Goal: Information Seeking & Learning: Learn about a topic

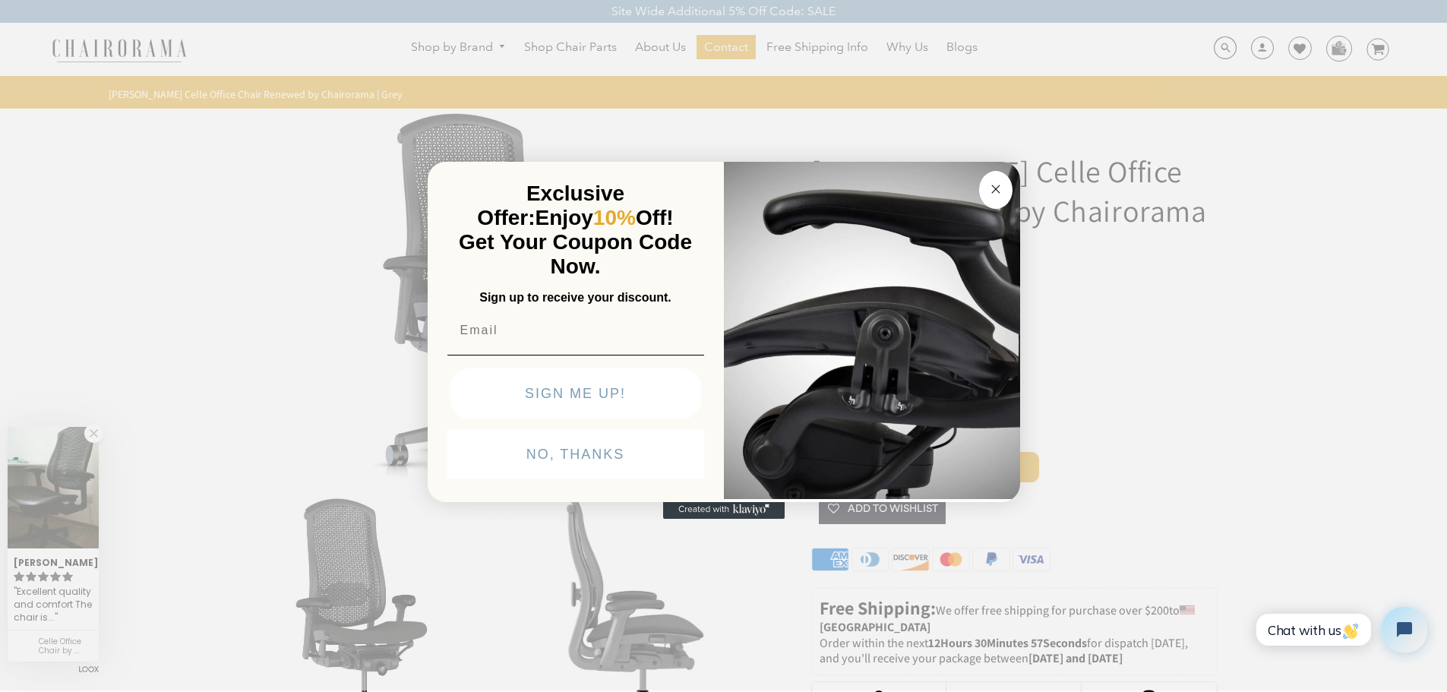
click at [1001, 188] on circle "Close dialog" at bounding box center [994, 188] width 17 height 17
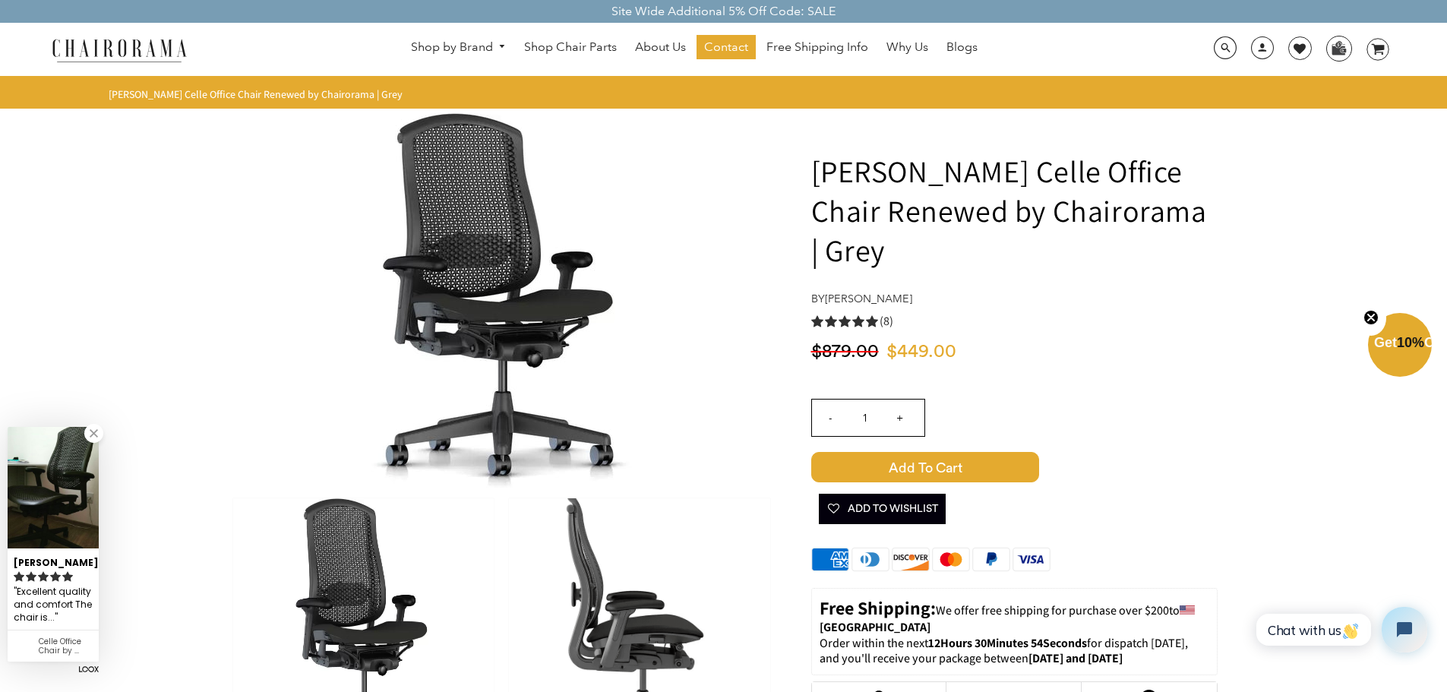
click at [602, 580] on img at bounding box center [639, 628] width 260 height 261
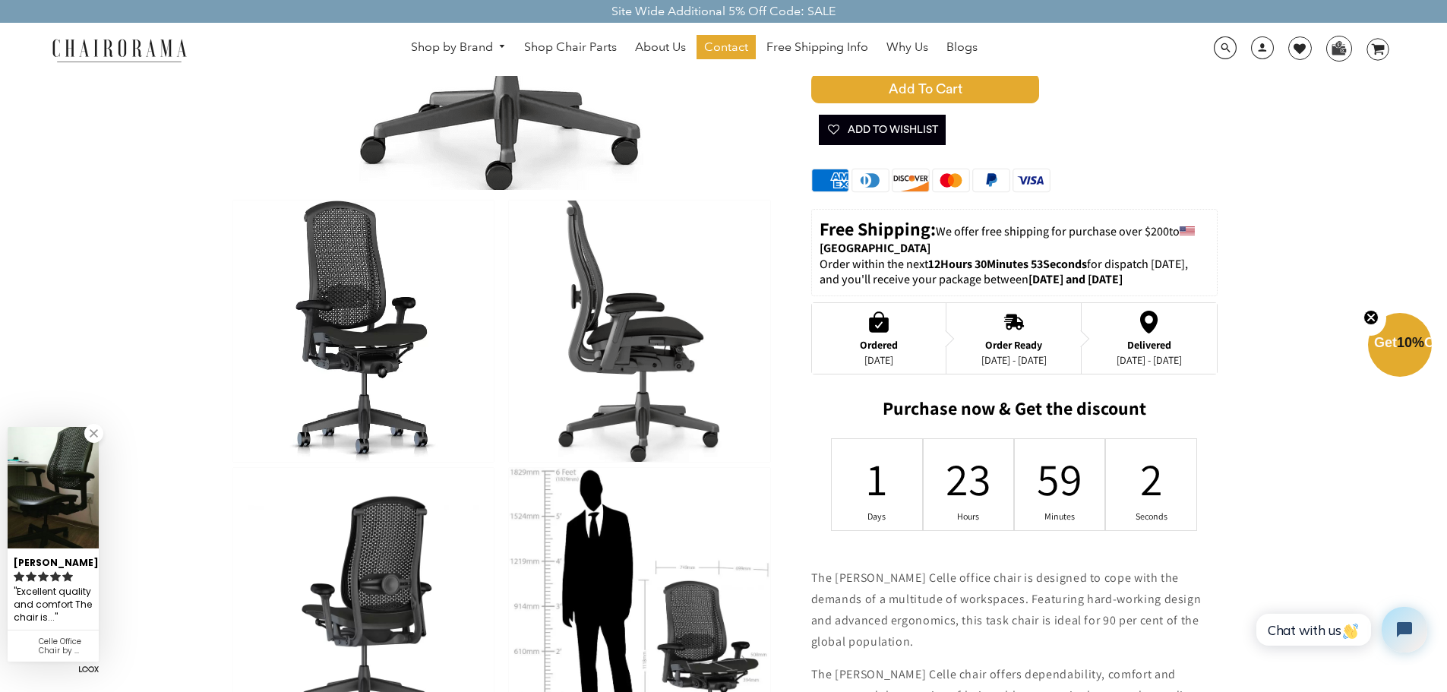
scroll to position [380, 0]
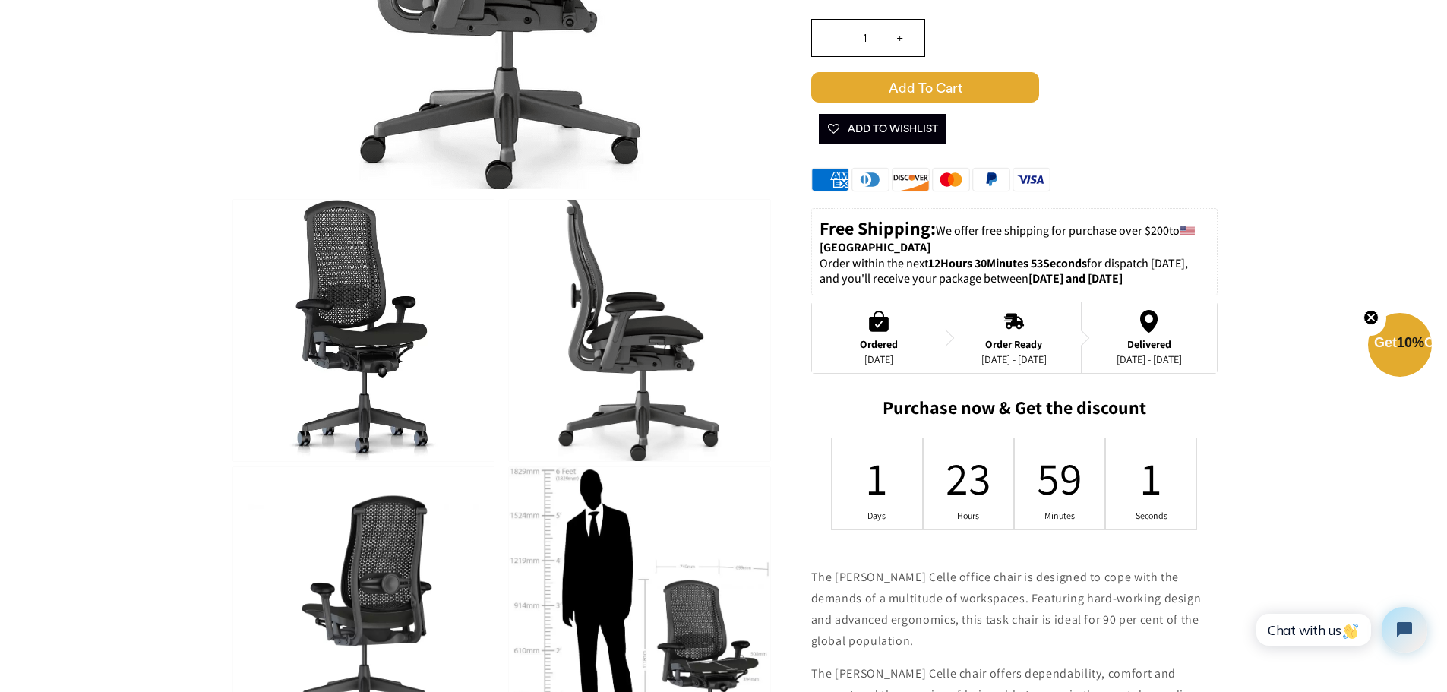
click at [387, 567] on img at bounding box center [363, 605] width 260 height 276
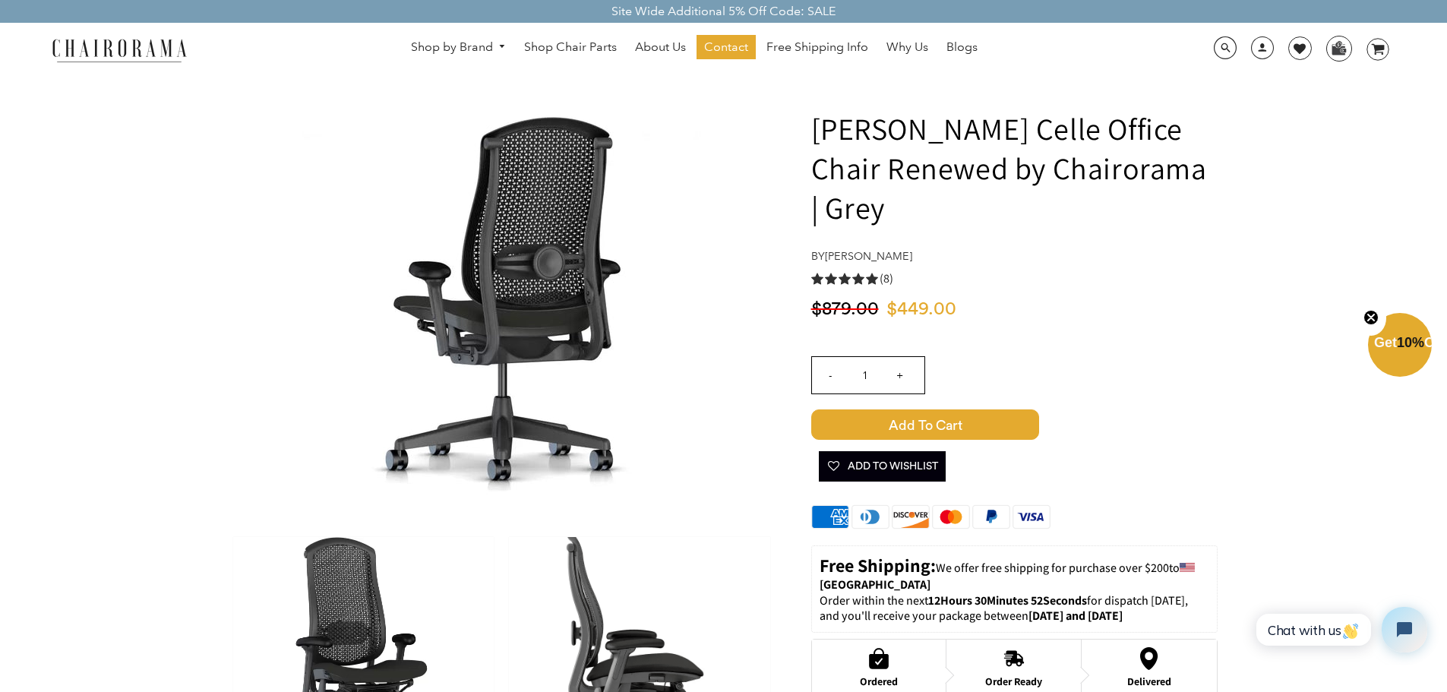
scroll to position [0, 0]
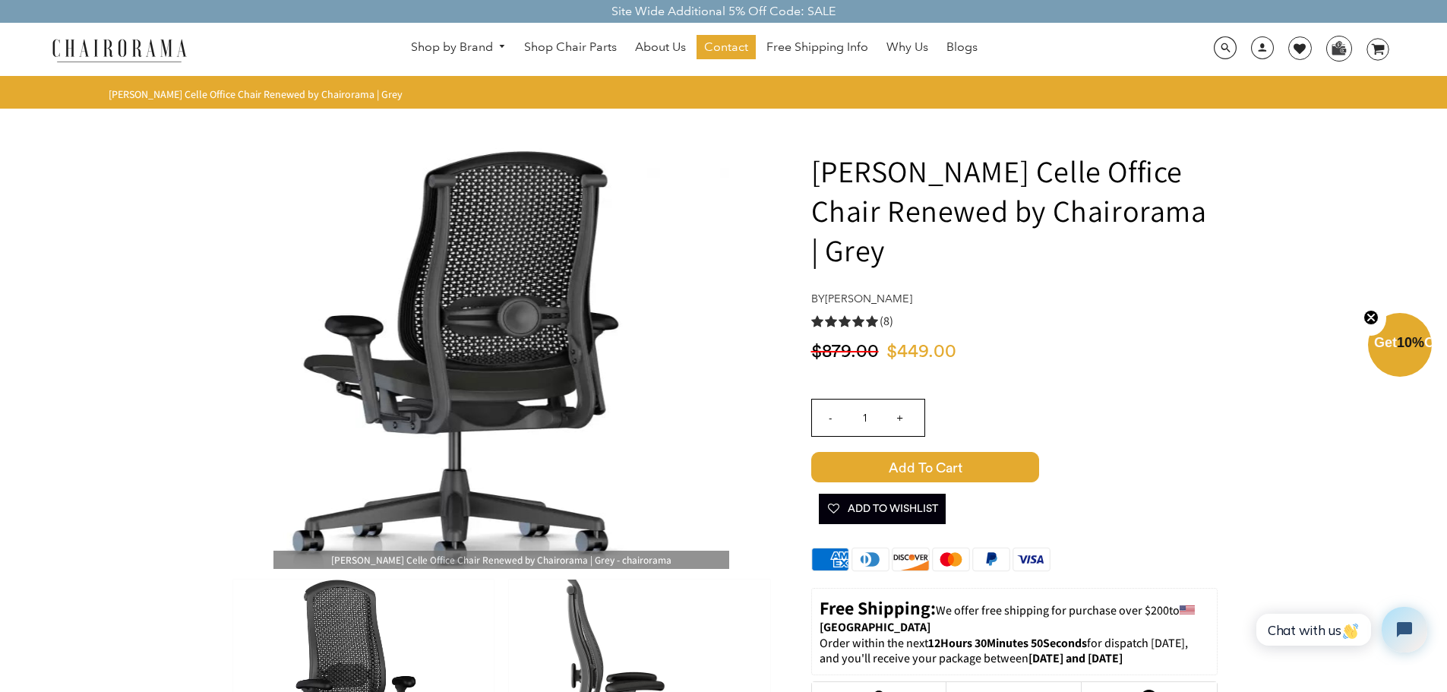
click at [545, 311] on img at bounding box center [501, 341] width 456 height 456
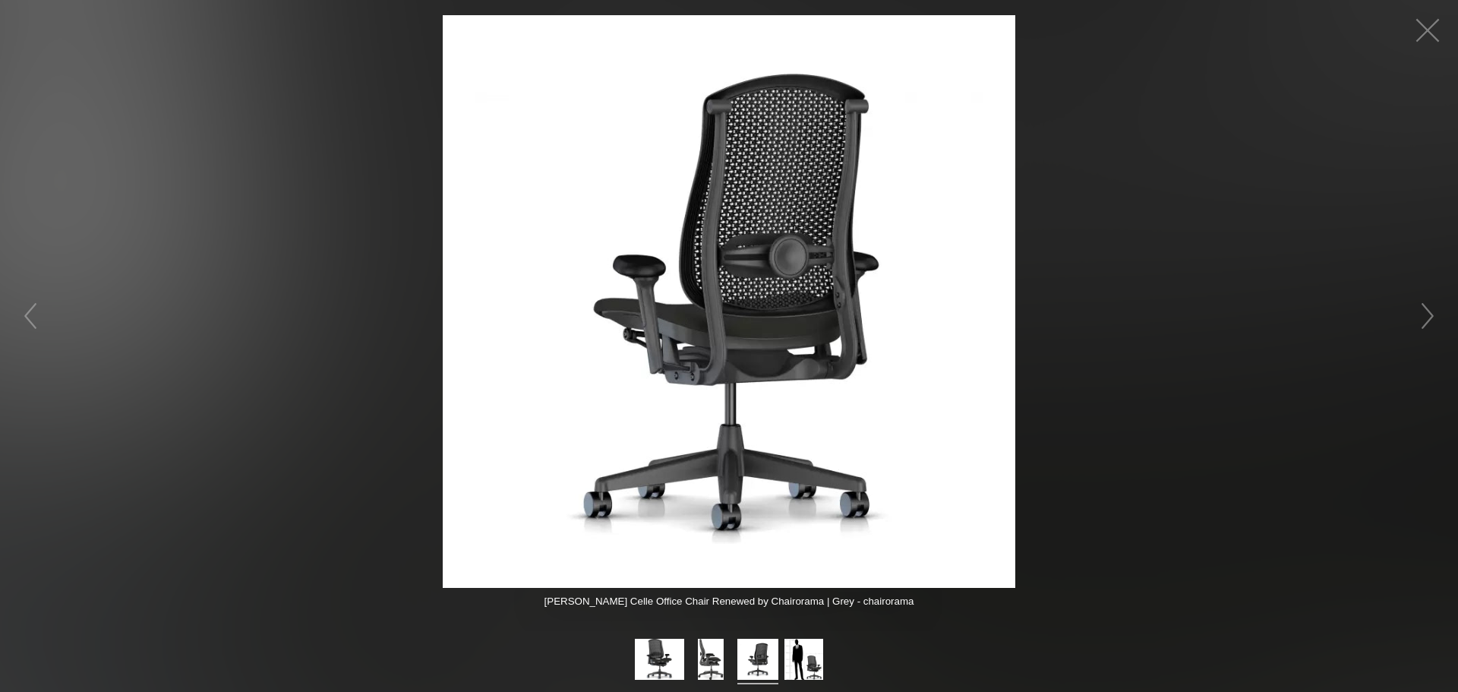
click at [771, 245] on img at bounding box center [729, 301] width 573 height 573
click at [1446, 16] on figure at bounding box center [729, 301] width 1458 height 573
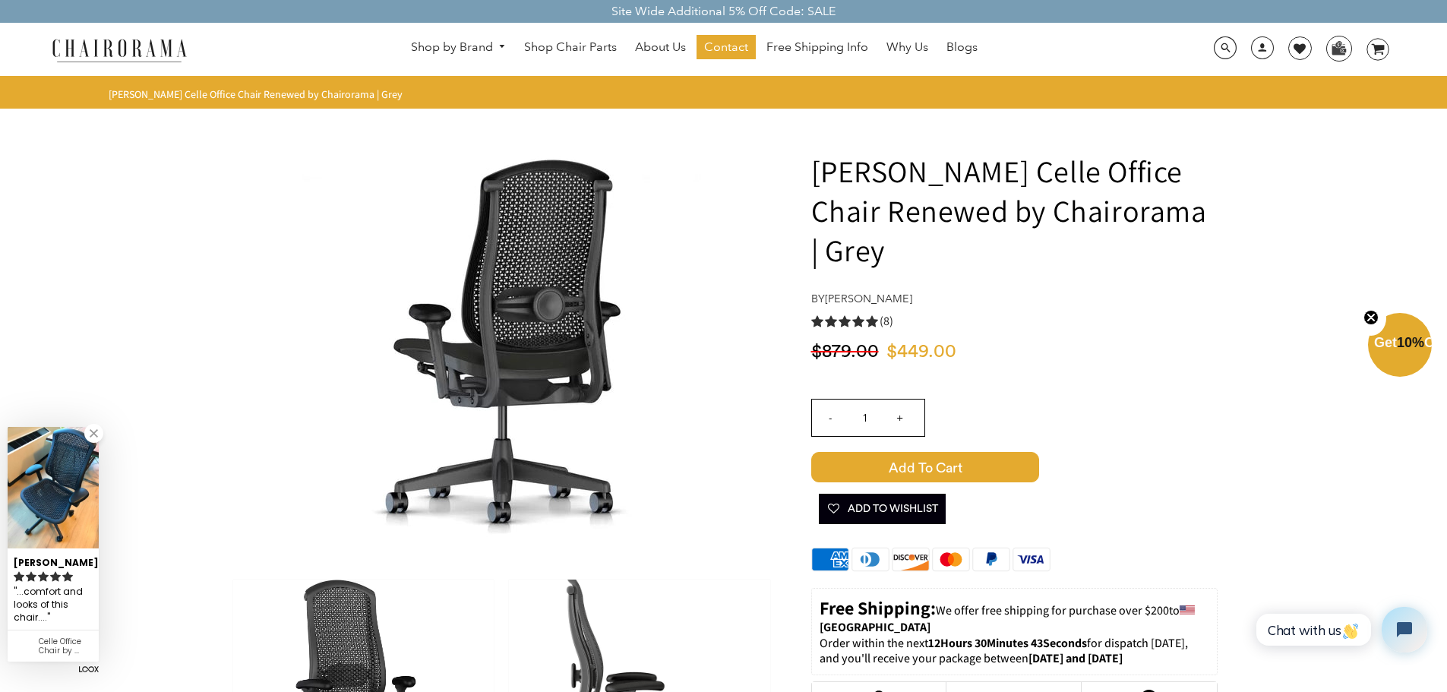
click at [891, 316] on span "(8)" at bounding box center [886, 322] width 14 height 16
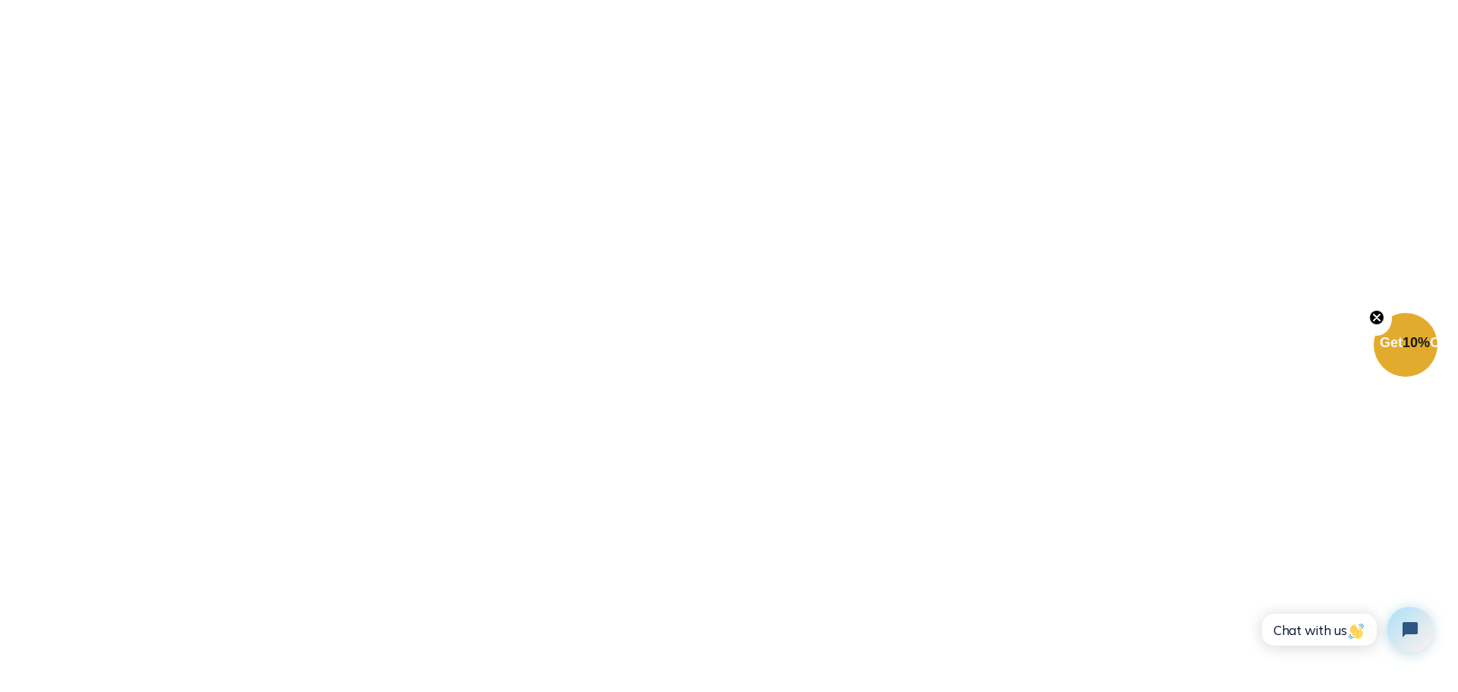
scroll to position [1593, 0]
